Goal: Check status: Check status

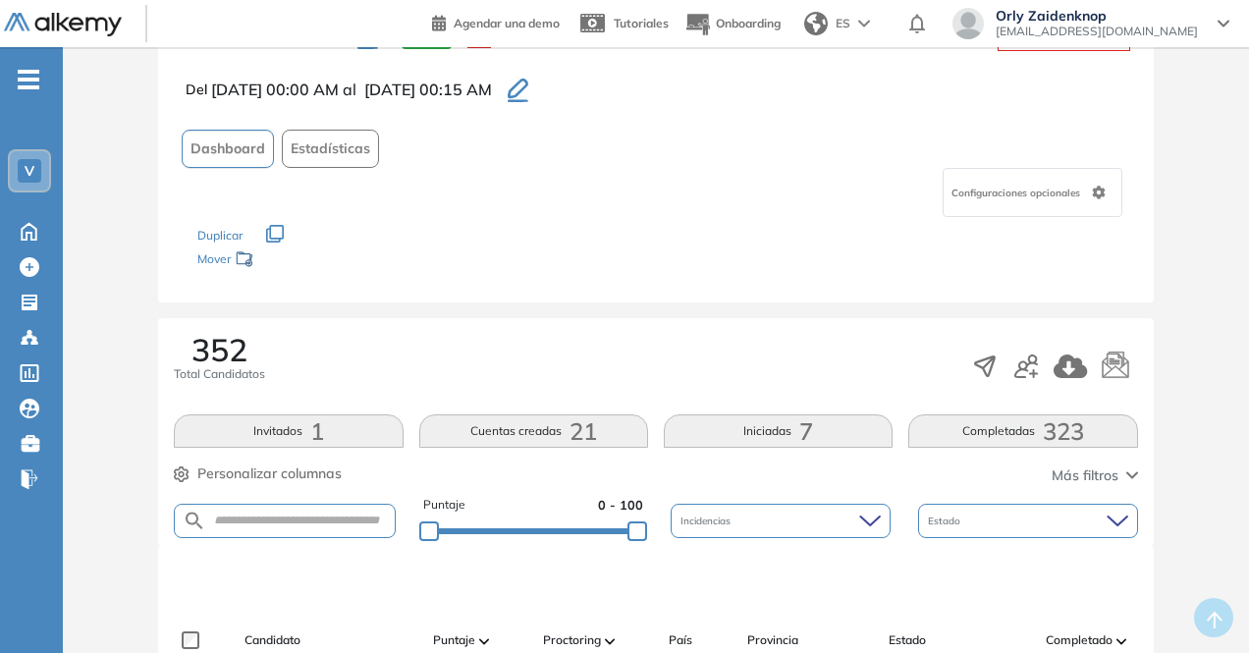
click at [997, 433] on button "Completadas 323" at bounding box center [1022, 430] width 229 height 33
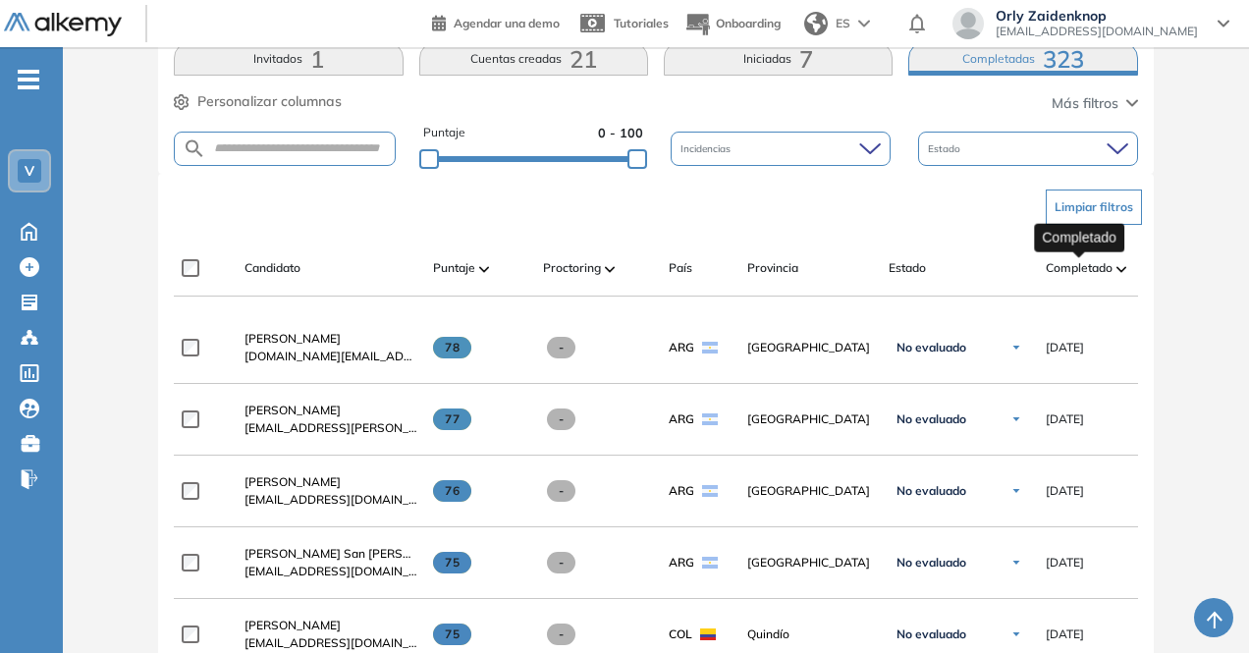
drag, startPoint x: 1085, startPoint y: 266, endPoint x: 1085, endPoint y: 254, distance: 11.8
click at [1085, 265] on span "Completado" at bounding box center [1078, 268] width 67 height 18
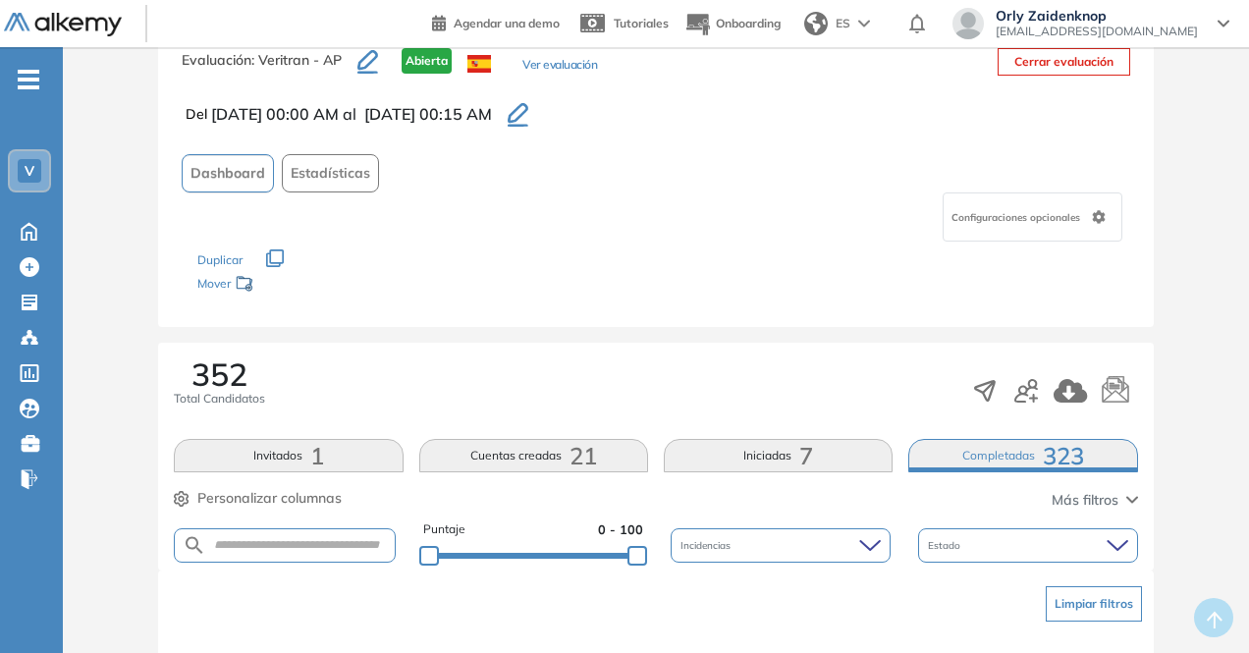
scroll to position [61, 0]
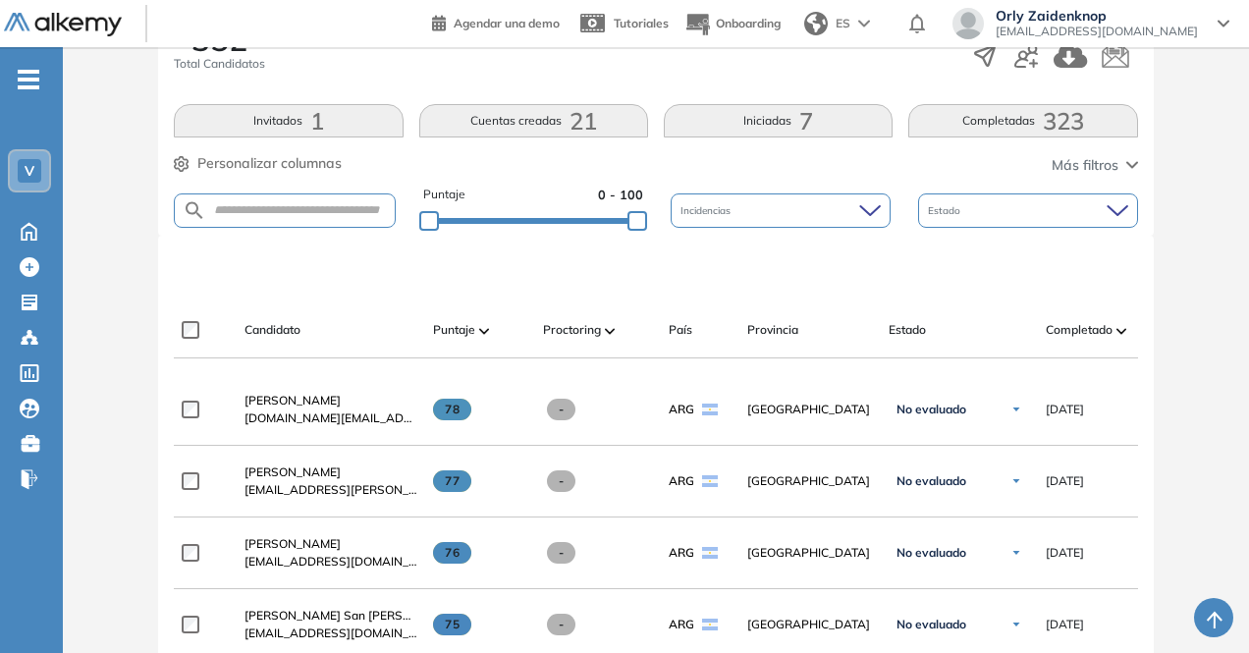
scroll to position [396, 0]
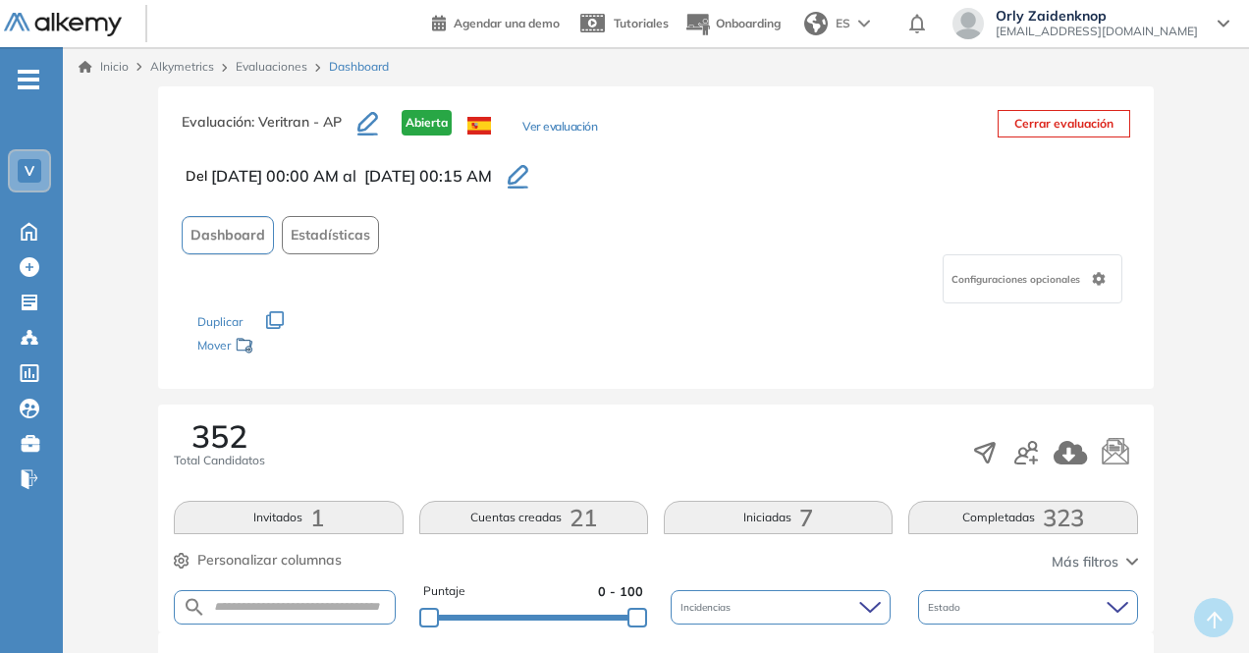
click at [1039, 518] on button "Completadas 323" at bounding box center [1022, 517] width 229 height 33
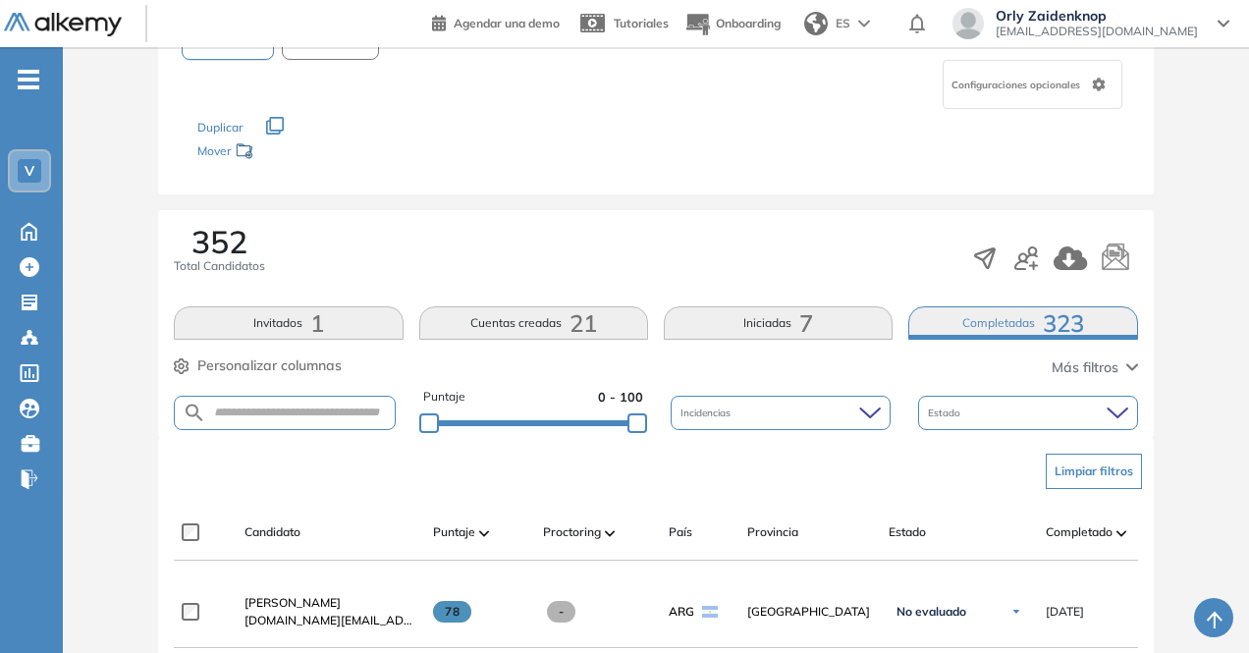
scroll to position [194, 0]
click at [1082, 360] on span "Más filtros" at bounding box center [1084, 367] width 67 height 21
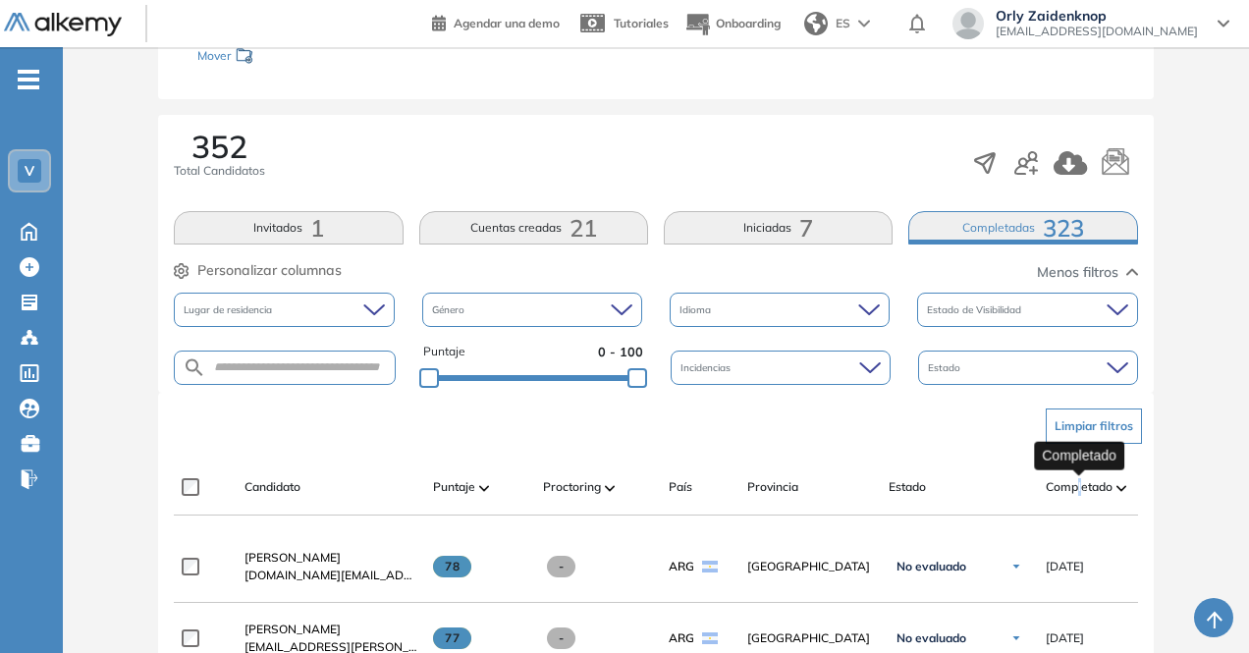
click at [1079, 484] on span "Completado" at bounding box center [1078, 487] width 67 height 18
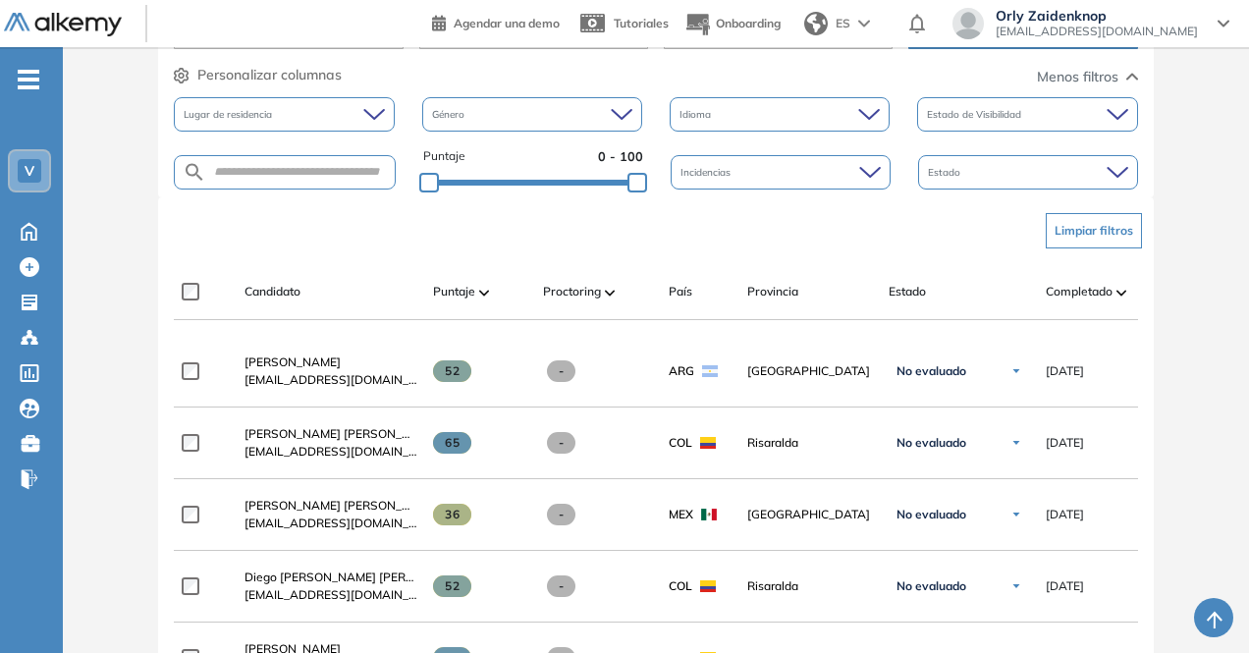
scroll to position [486, 0]
